Goal: Information Seeking & Learning: Learn about a topic

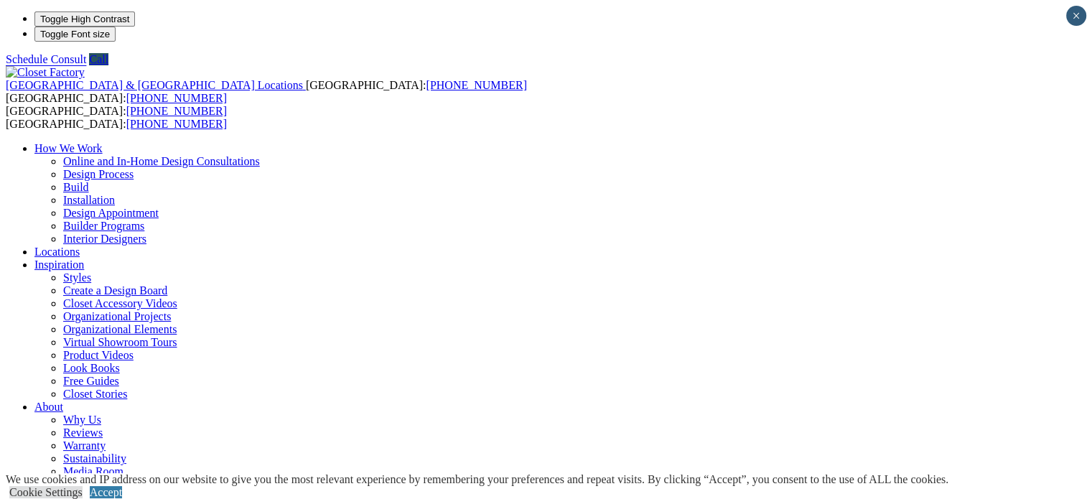
click at [743, 142] on ul "How We Work Online and In-Home Design Consultations Design Process Build Instal…" at bounding box center [546, 342] width 1080 height 400
click at [720, 142] on ul "How We Work Online and In-Home Design Consultations Design Process Build Instal…" at bounding box center [546, 342] width 1080 height 400
click at [101, 413] on link "Why Us" at bounding box center [82, 419] width 38 height 12
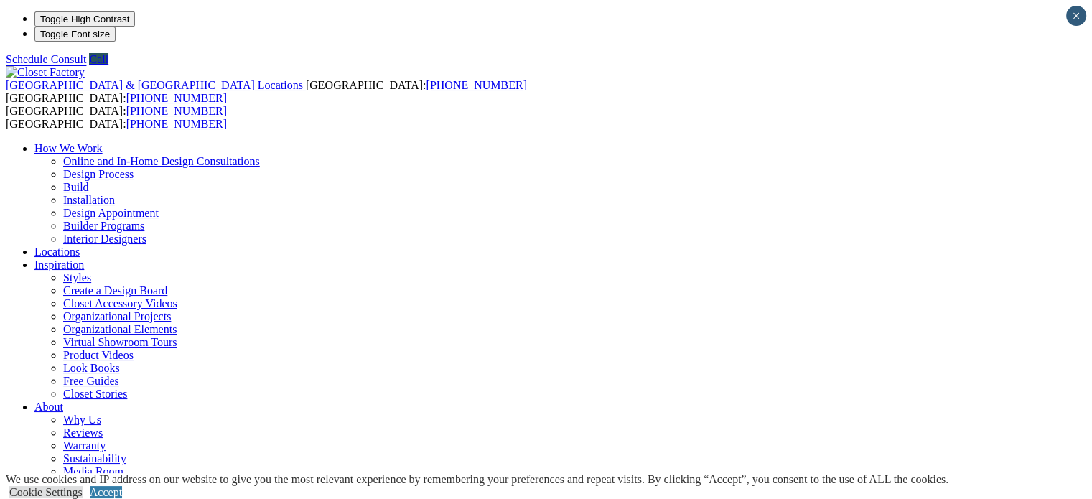
scroll to position [72, 0]
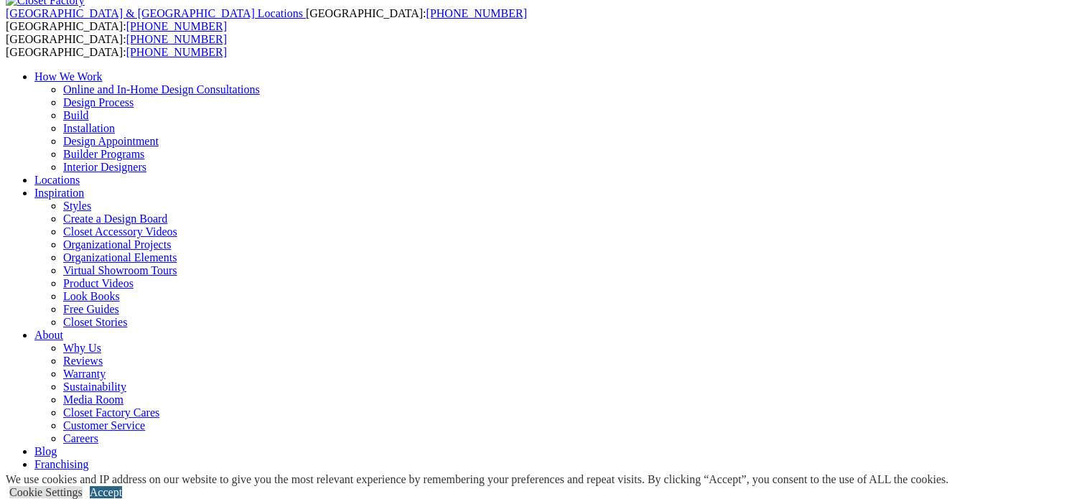
click at [122, 486] on link "Accept" at bounding box center [106, 492] width 32 height 12
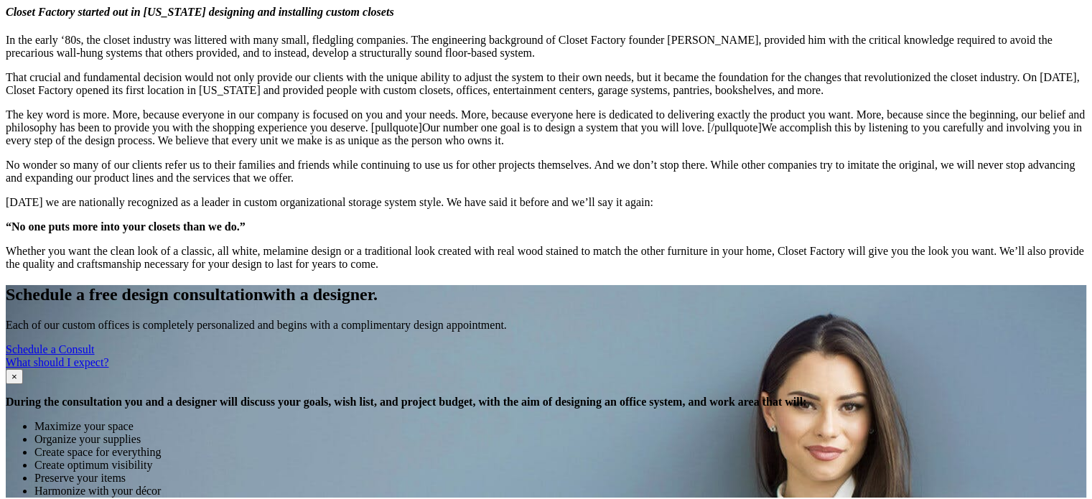
scroll to position [1220, 0]
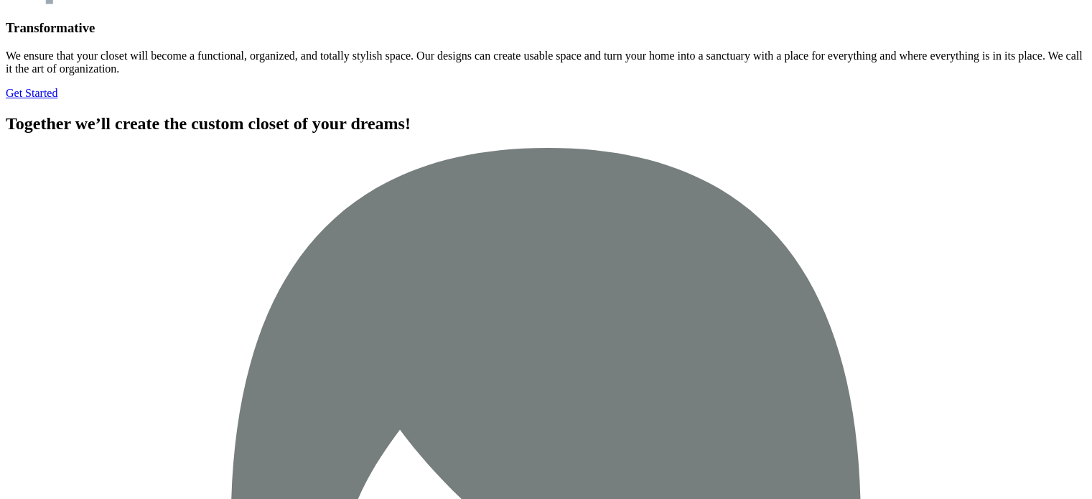
scroll to position [4512, 0]
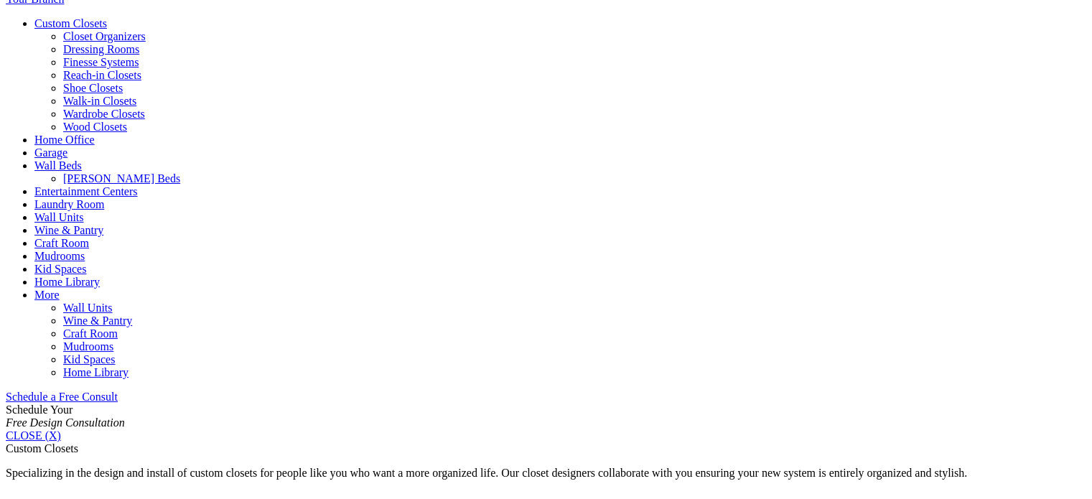
scroll to position [431, 0]
